Goal: Task Accomplishment & Management: Manage account settings

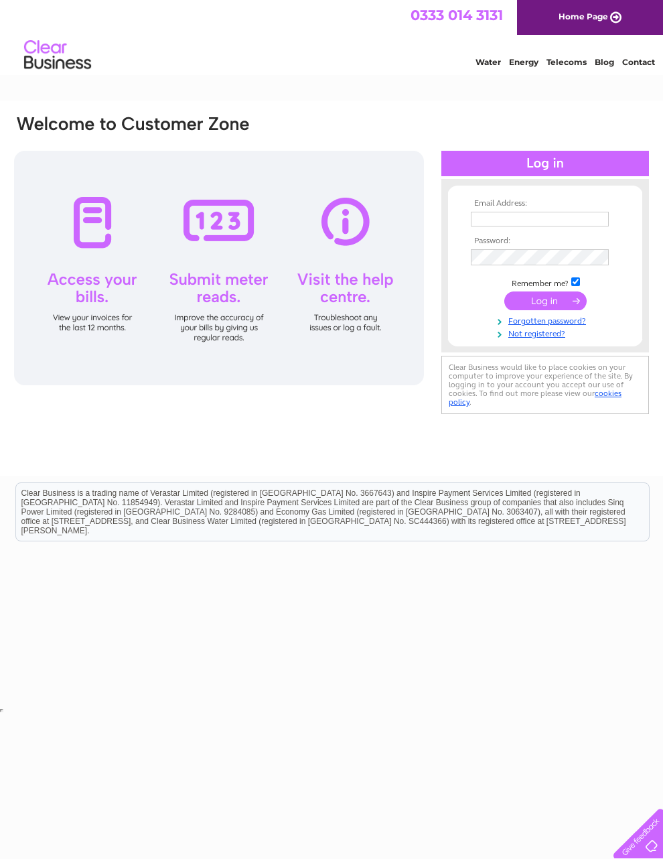
click at [575, 218] on input "text" at bounding box center [540, 219] width 138 height 15
type input "[EMAIL_ADDRESS][DOMAIN_NAME]"
click at [545, 308] on input "submit" at bounding box center [546, 302] width 82 height 19
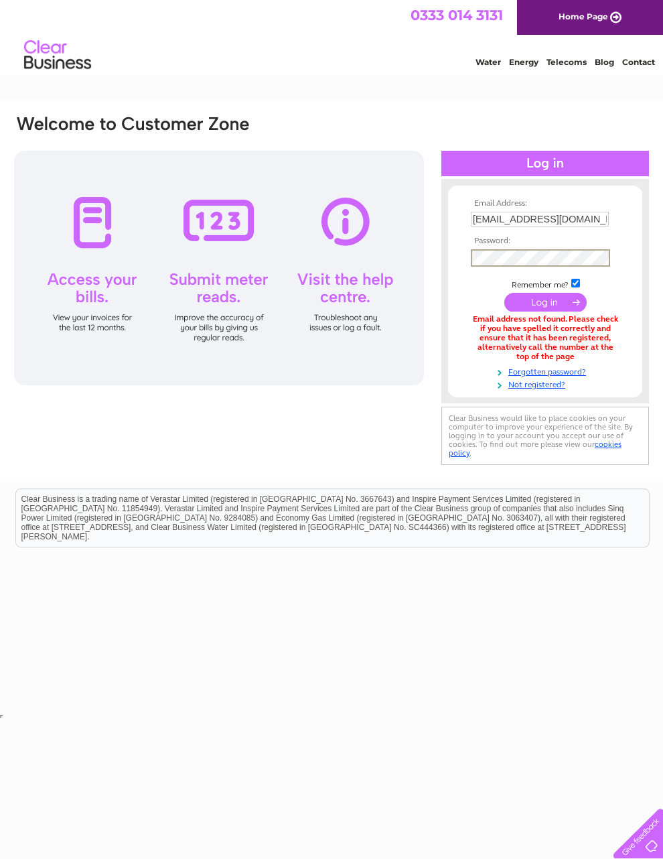
click at [555, 306] on input "submit" at bounding box center [546, 302] width 82 height 19
click at [545, 308] on input "submit" at bounding box center [546, 302] width 82 height 19
click at [594, 376] on link "Forgotten password?" at bounding box center [547, 369] width 152 height 13
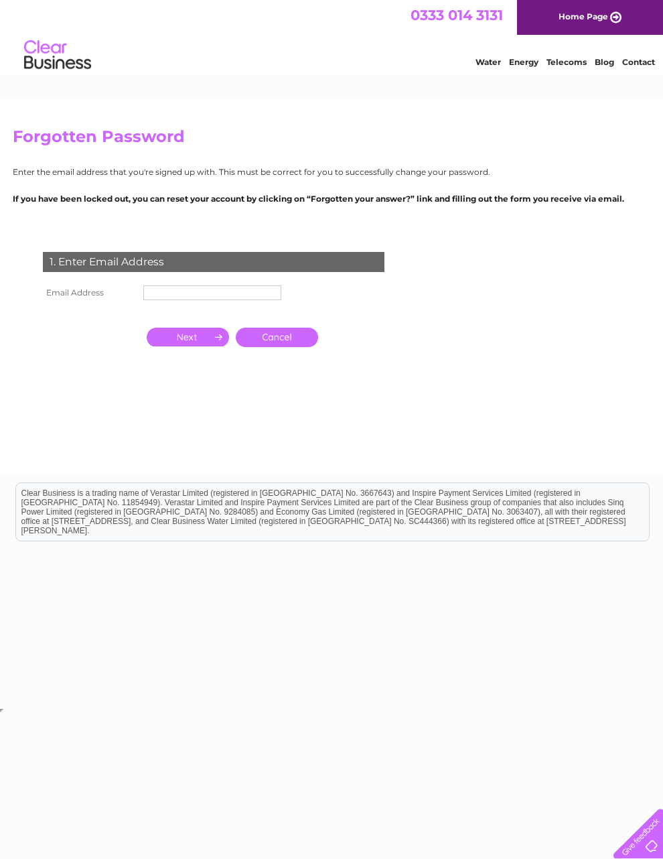
click at [251, 300] on input "text" at bounding box center [212, 292] width 138 height 15
type input "[EMAIL_ADDRESS][DOMAIN_NAME]"
click at [191, 334] on td "Cancel" at bounding box center [232, 337] width 185 height 33
click at [203, 346] on input "button" at bounding box center [188, 337] width 82 height 19
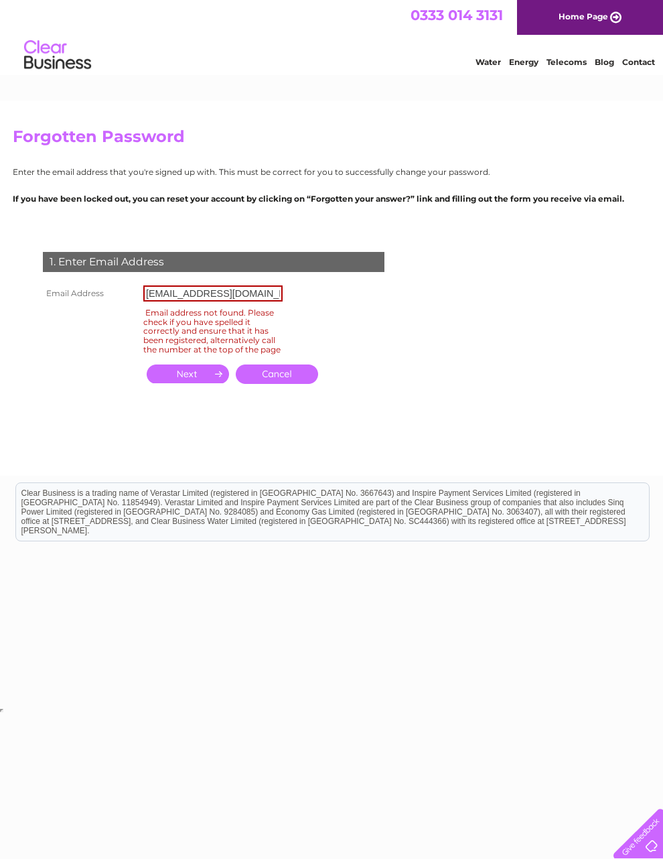
click at [198, 383] on input "button" at bounding box center [188, 373] width 82 height 19
